Goal: Information Seeking & Learning: Learn about a topic

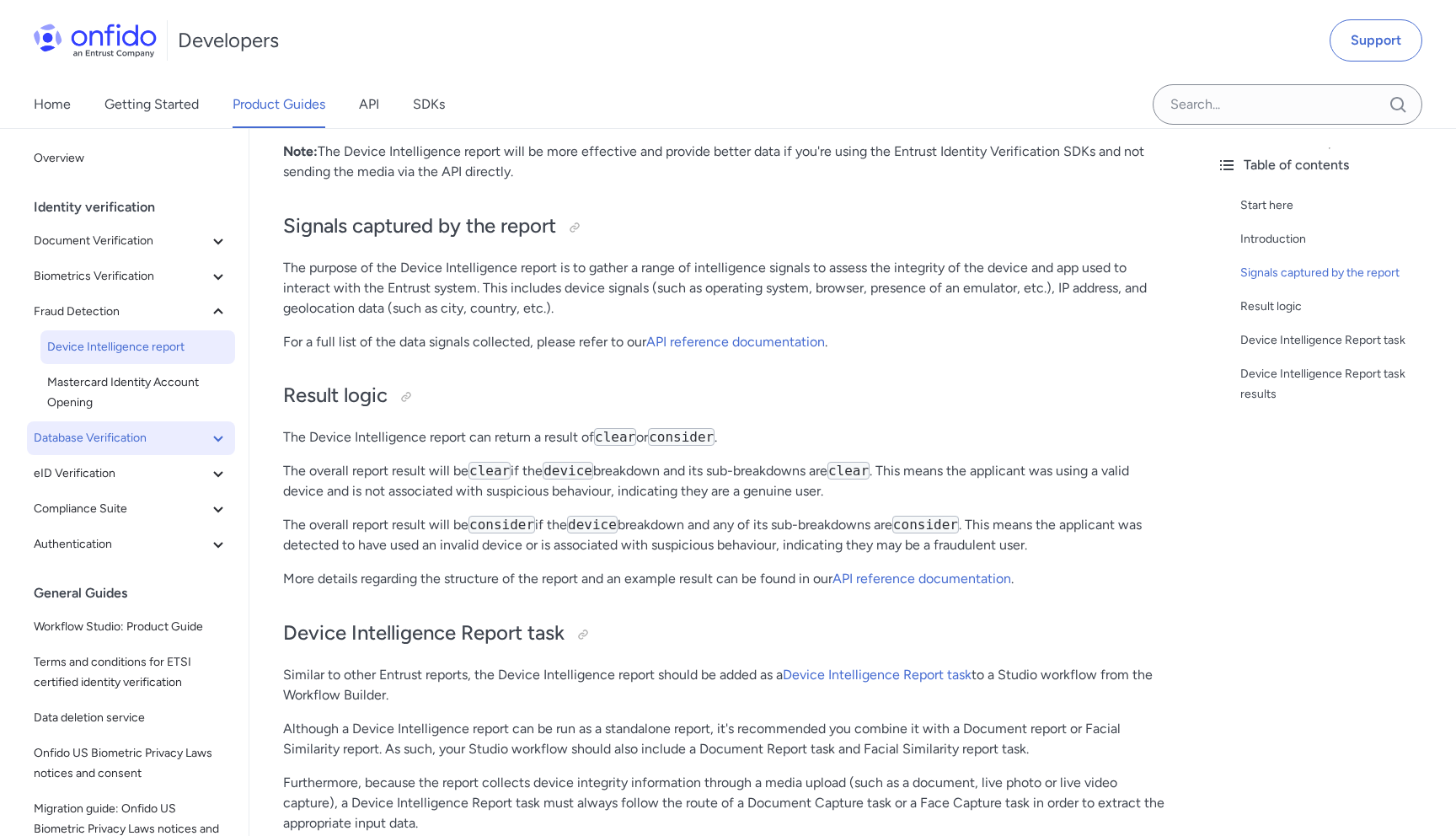
click at [222, 432] on icon at bounding box center [218, 437] width 20 height 20
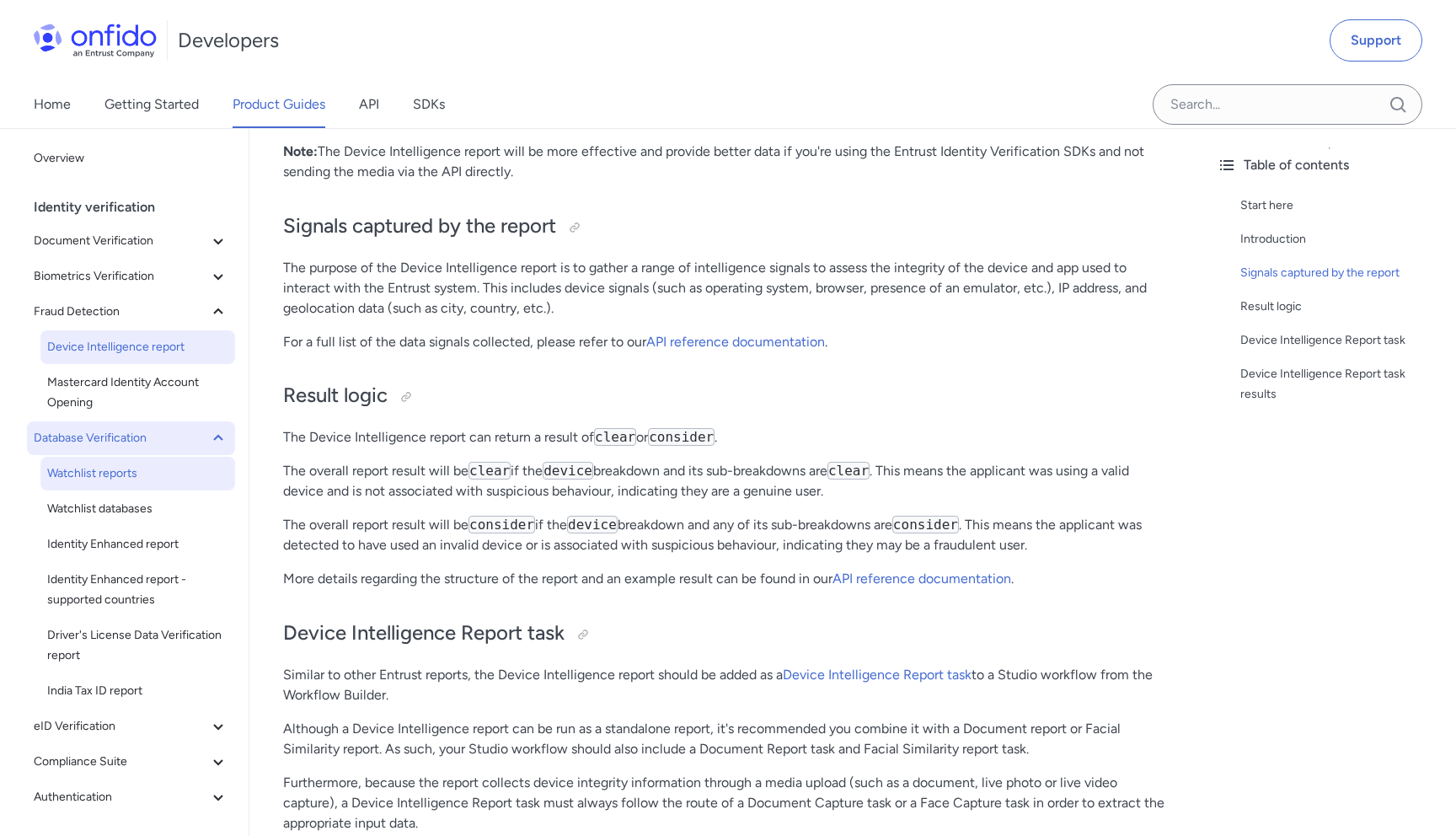
click at [118, 469] on span "Watchlist reports" at bounding box center [138, 473] width 181 height 20
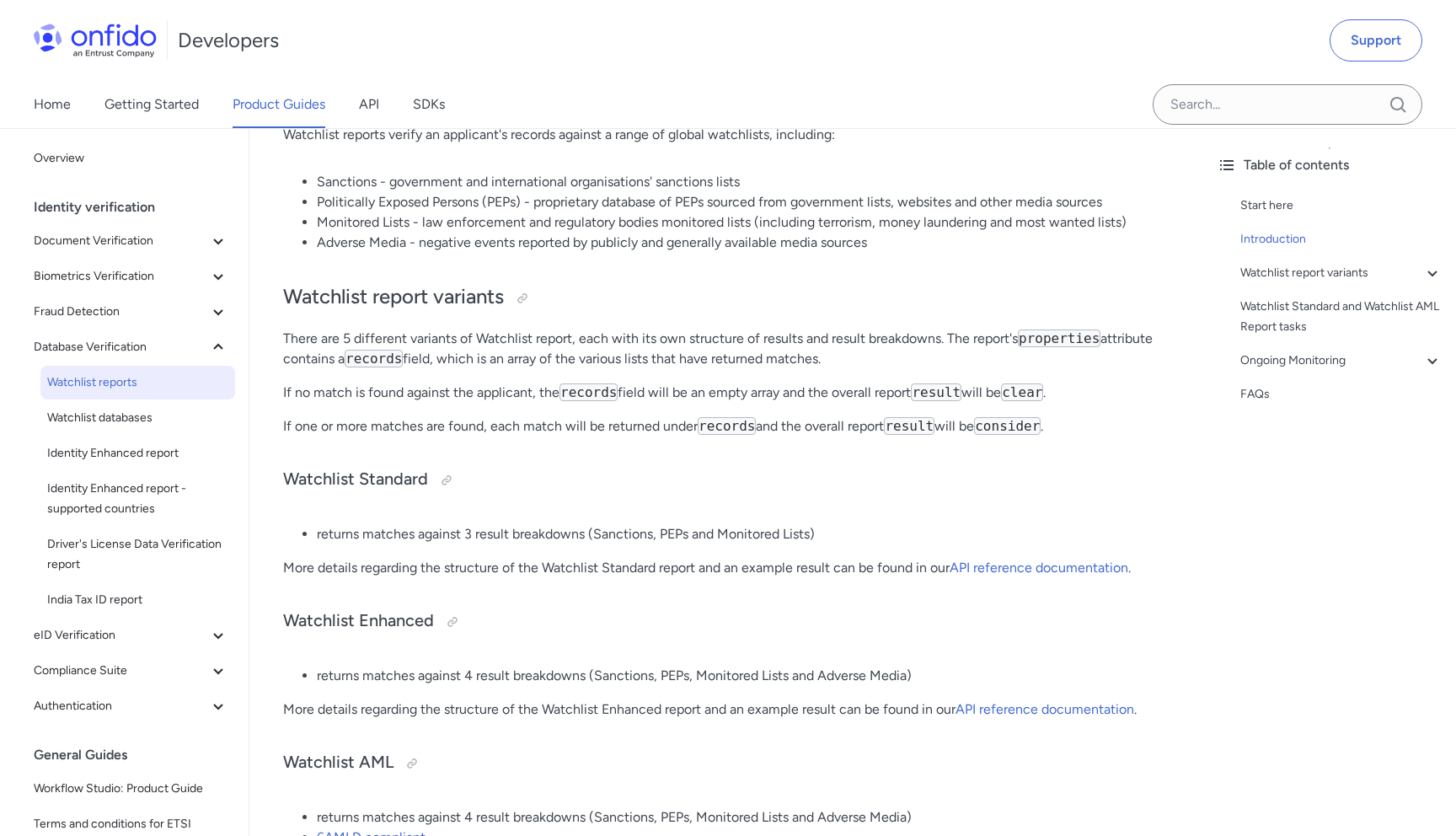
scroll to position [344, 0]
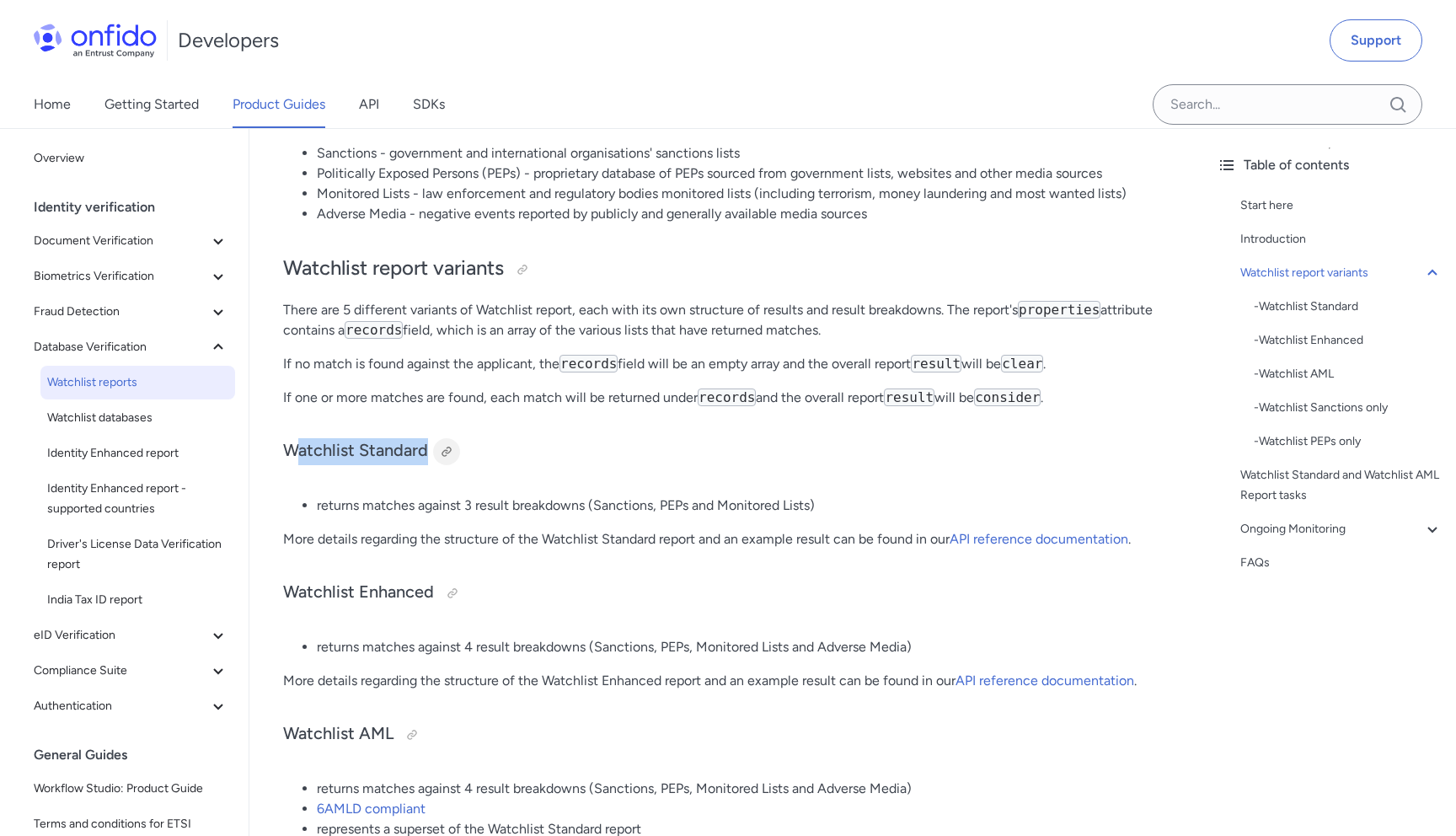
drag, startPoint x: 292, startPoint y: 453, endPoint x: 444, endPoint y: 453, distance: 152.0
click at [444, 453] on h3 "Watchlist Standard" at bounding box center [727, 452] width 887 height 27
click at [305, 448] on h3 "Watchlist Standard" at bounding box center [727, 452] width 887 height 27
drag, startPoint x: 284, startPoint y: 446, endPoint x: 429, endPoint y: 447, distance: 145.0
click at [429, 447] on h3 "Watchlist Standard" at bounding box center [727, 452] width 887 height 27
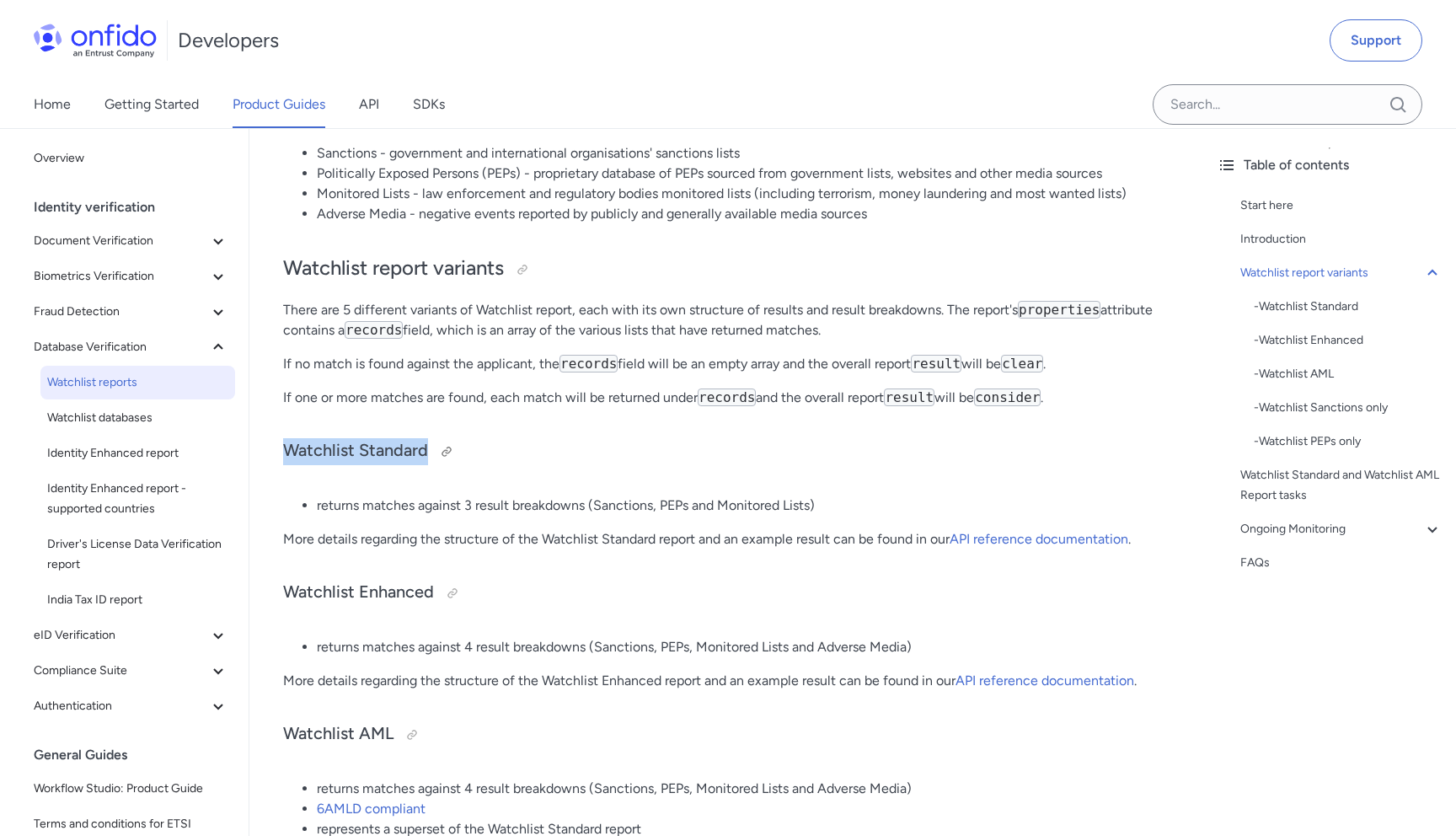
copy h3 "Watchlist Standard"
click at [136, 556] on span "Driver's License Data Verification report" at bounding box center [138, 554] width 181 height 41
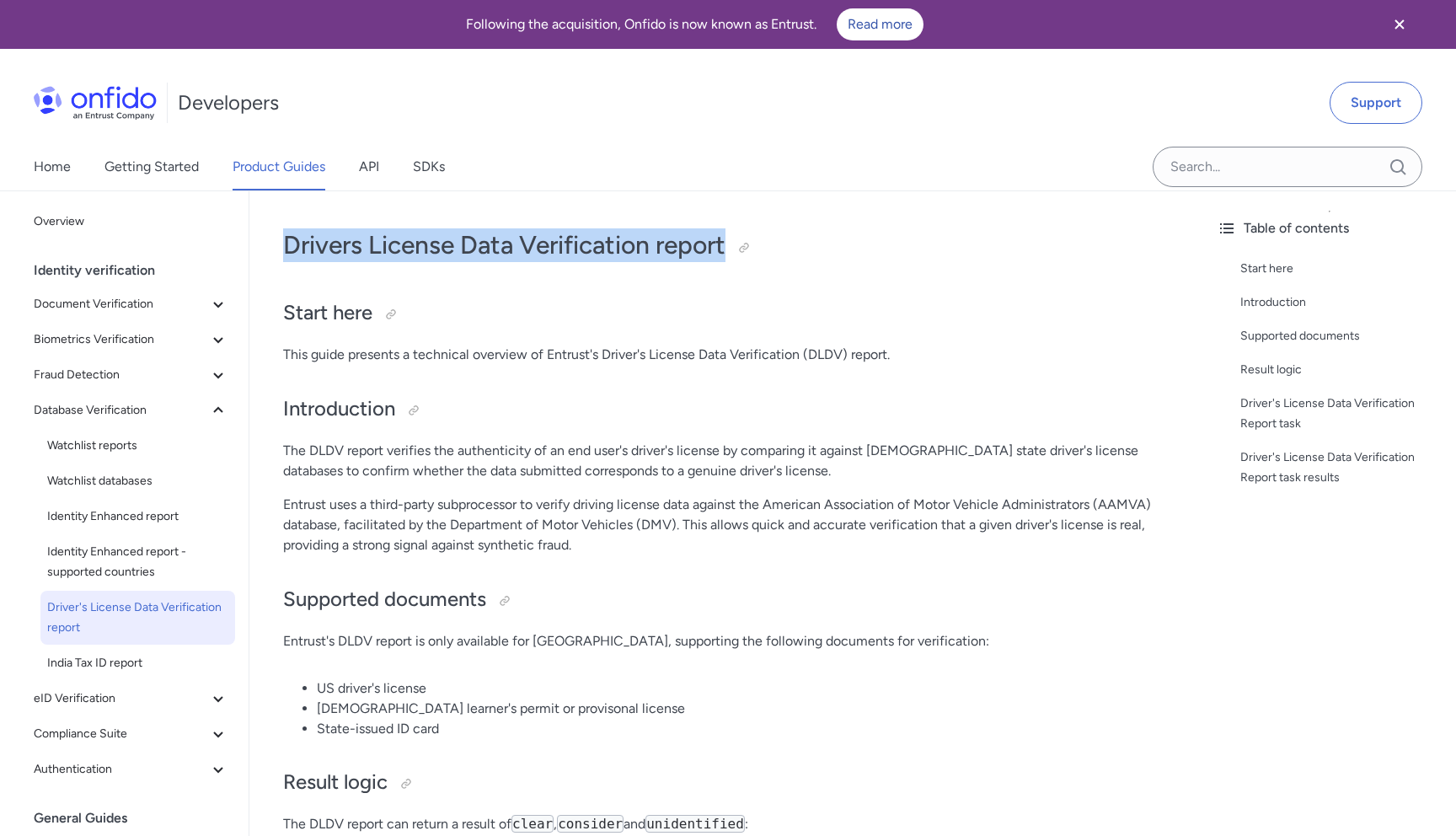
drag, startPoint x: 732, startPoint y: 246, endPoint x: 240, endPoint y: 252, distance: 492.0
copy h1 "Drivers License Data Verification report"
